Goal: Find specific page/section: Find specific page/section

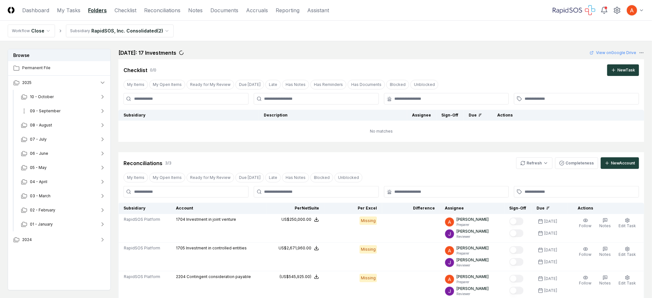
click at [56, 114] on button "09 - September" at bounding box center [63, 111] width 95 height 14
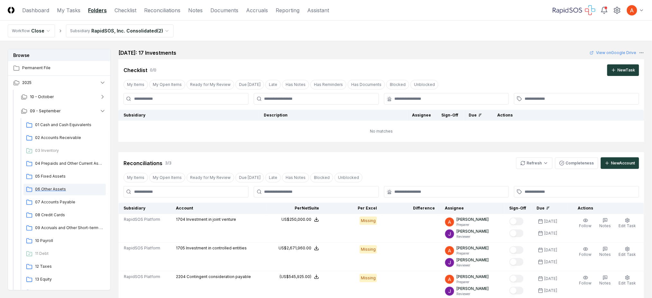
click at [58, 189] on span "06 Other Assets" at bounding box center [69, 189] width 68 height 6
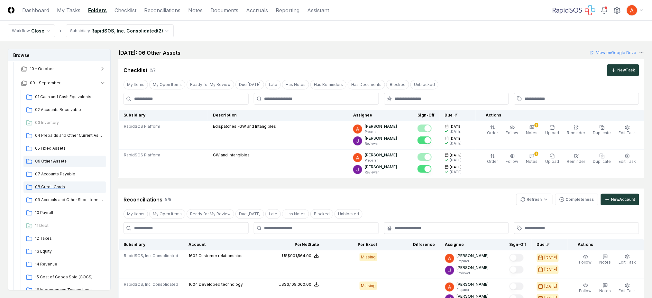
scroll to position [43, 0]
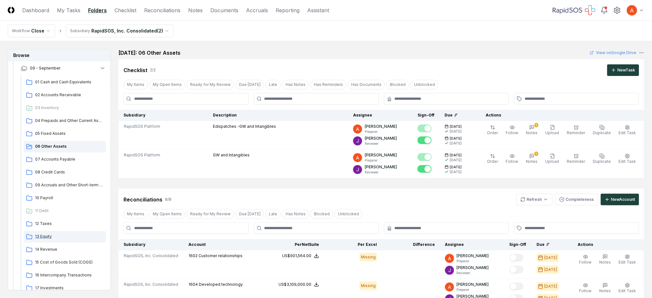
click at [53, 236] on span "13 Equity" at bounding box center [69, 236] width 68 height 6
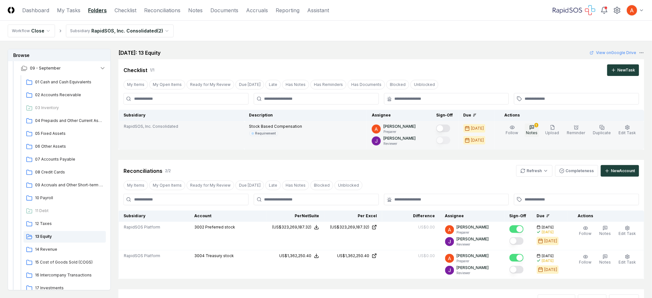
click at [534, 126] on icon "button" at bounding box center [531, 127] width 5 height 5
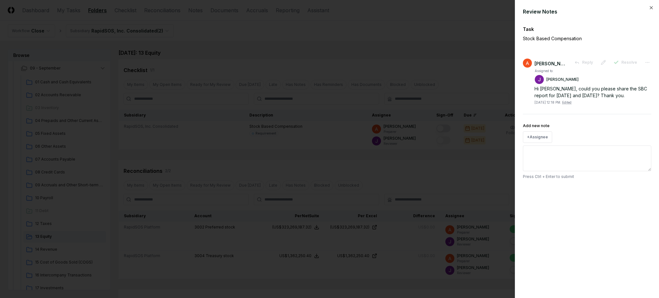
click at [651, 12] on div "Review Notes Task Stock Based Compensation [PERSON_NAME] Reply Resolve Assigned…" at bounding box center [586, 149] width 144 height 298
click at [651, 8] on icon "button" at bounding box center [650, 7] width 3 height 3
